Goal: Task Accomplishment & Management: Use online tool/utility

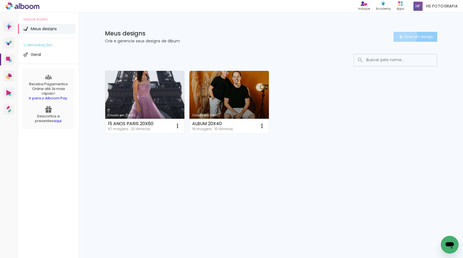
drag, startPoint x: 403, startPoint y: 36, endPoint x: 398, endPoint y: 35, distance: 5.3
click at [403, 35] on iron-icon at bounding box center [401, 37] width 7 height 7
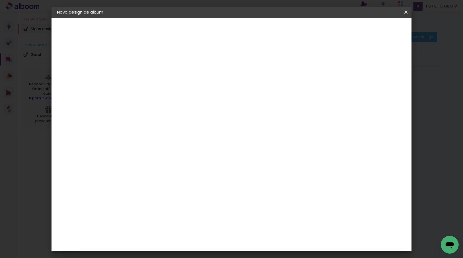
click at [148, 73] on input at bounding box center [148, 74] width 0 height 9
type input "AA"
type paper-input "AA"
click at [204, 26] on paper-button "Avançar" at bounding box center [190, 29] width 27 height 9
click at [0, 0] on slot "Tamanho Livre" at bounding box center [0, 0] width 0 height 0
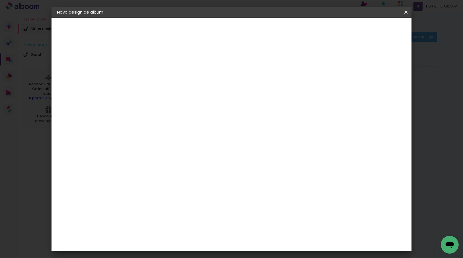
click at [0, 0] on slot "Tamanho Livre" at bounding box center [0, 0] width 0 height 0
click at [251, 32] on paper-button "Avançar" at bounding box center [237, 29] width 27 height 9
drag, startPoint x: 131, startPoint y: 156, endPoint x: 156, endPoint y: 157, distance: 24.9
click at [156, 114] on div "30 cm cm cm mm A maioria das encadernadoras sugere 5mm de sangria." at bounding box center [254, 92] width 262 height 44
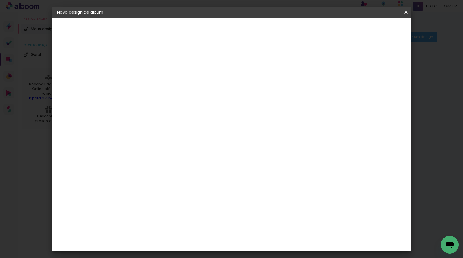
type input "20"
type paper-input "20"
drag, startPoint x: 262, startPoint y: 196, endPoint x: 275, endPoint y: 196, distance: 12.5
click at [275, 196] on div "60" at bounding box center [265, 194] width 21 height 8
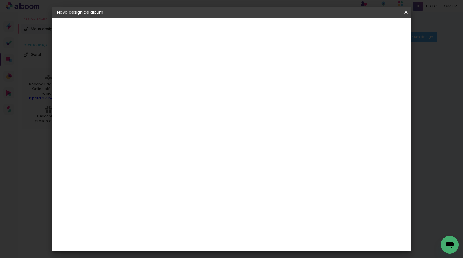
type input "50"
type paper-input "50"
click at [371, 30] on span "Iniciar design" at bounding box center [358, 29] width 25 height 4
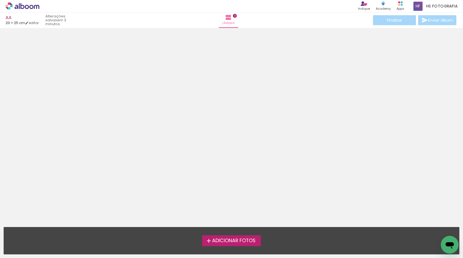
click at [234, 241] on span "Adicionar Fotos" at bounding box center [233, 240] width 43 height 5
click at [0, 0] on input "file" at bounding box center [0, 0] width 0 height 0
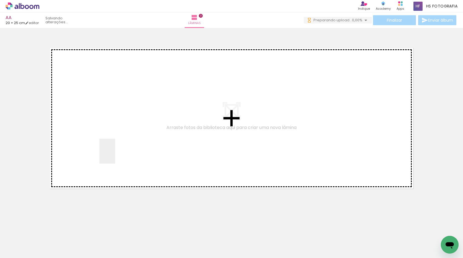
drag, startPoint x: 61, startPoint y: 246, endPoint x: 123, endPoint y: 147, distance: 117.2
click at [123, 147] on quentale-workspace at bounding box center [231, 129] width 463 height 258
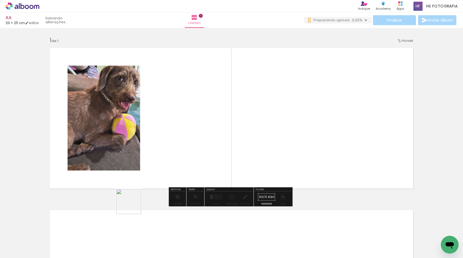
drag, startPoint x: 89, startPoint y: 243, endPoint x: 171, endPoint y: 181, distance: 102.6
click at [211, 123] on quentale-workspace at bounding box center [231, 129] width 463 height 258
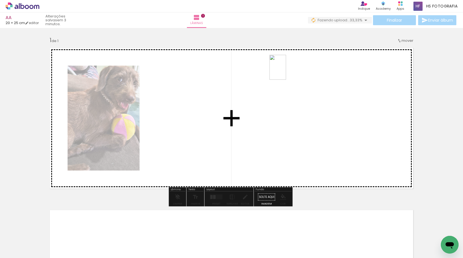
drag, startPoint x: 135, startPoint y: 231, endPoint x: 282, endPoint y: 86, distance: 207.1
click at [287, 71] on quentale-workspace at bounding box center [231, 129] width 463 height 258
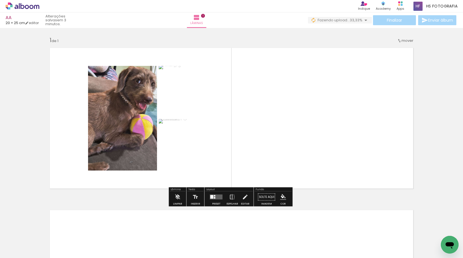
click at [212, 199] on quentale-layouter at bounding box center [216, 197] width 13 height 5
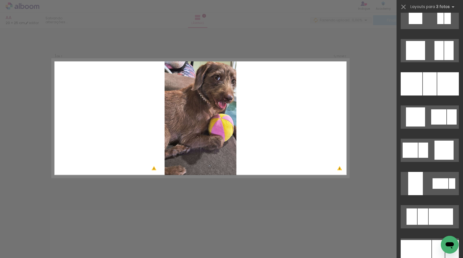
scroll to position [914, 0]
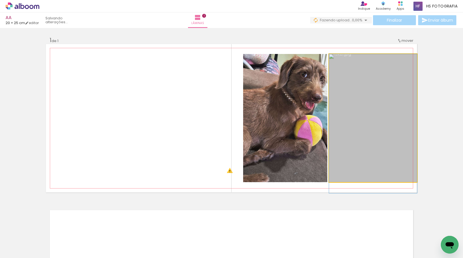
drag, startPoint x: 357, startPoint y: 106, endPoint x: 353, endPoint y: 116, distance: 10.7
drag, startPoint x: 355, startPoint y: 116, endPoint x: 356, endPoint y: 113, distance: 2.8
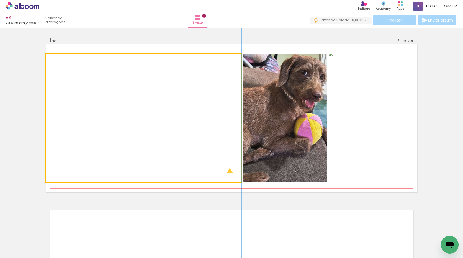
click at [126, 150] on quentale-photo at bounding box center [143, 118] width 195 height 128
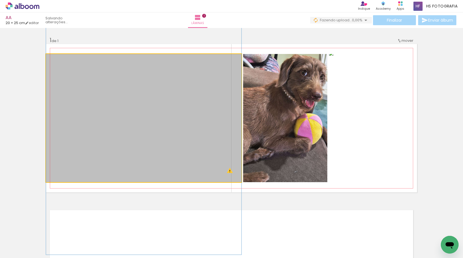
drag, startPoint x: 152, startPoint y: 140, endPoint x: 149, endPoint y: 130, distance: 10.4
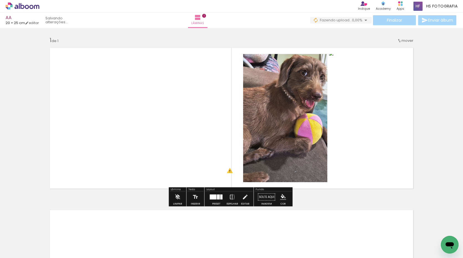
click at [429, 63] on div "Inserir lâmina 1 de 1 O Designbox precisará aumentar a sua imagem em 228% para …" at bounding box center [231, 192] width 463 height 325
drag, startPoint x: 463, startPoint y: 45, endPoint x: 336, endPoint y: 36, distance: 127.1
click at [336, 36] on div "Inserir lâmina 1 de 1 O Designbox precisará aumentar a sua imagem em 228% para …" at bounding box center [231, 192] width 463 height 325
drag, startPoint x: 0, startPoint y: 165, endPoint x: 92, endPoint y: 30, distance: 162.8
click at [20, 132] on div "Inserir lâmina 1 de 1 O Designbox precisará aumentar a sua imagem em 228% para …" at bounding box center [231, 192] width 463 height 325
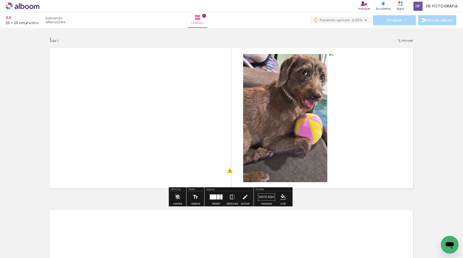
click at [454, 51] on div "Inserir lâmina 1 de 1 O Designbox precisará aumentar a sua imagem em 228% para …" at bounding box center [231, 192] width 463 height 325
drag, startPoint x: 436, startPoint y: 75, endPoint x: 426, endPoint y: 39, distance: 36.7
click at [436, 73] on div "Inserir lâmina 1 de 1 O Designbox precisará aumentar a sua imagem em 228% para …" at bounding box center [231, 192] width 463 height 325
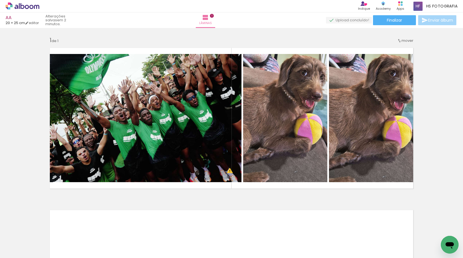
click at [21, 6] on icon at bounding box center [22, 6] width 4 height 6
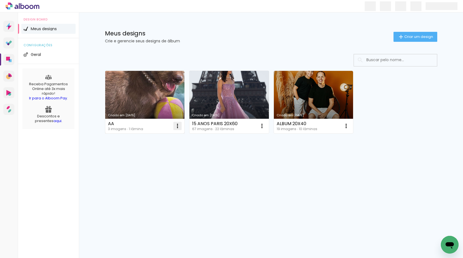
click at [178, 123] on iron-icon at bounding box center [177, 126] width 7 height 7
click at [158, 161] on paper-item "Excluir" at bounding box center [155, 162] width 55 height 11
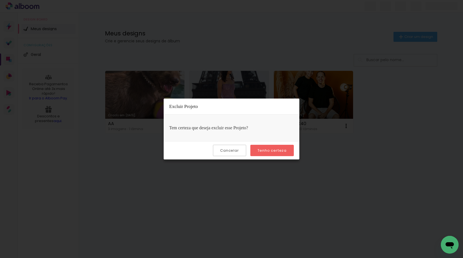
click at [0, 0] on slot "Tenho certeza" at bounding box center [0, 0] width 0 height 0
